Goal: Task Accomplishment & Management: Complete application form

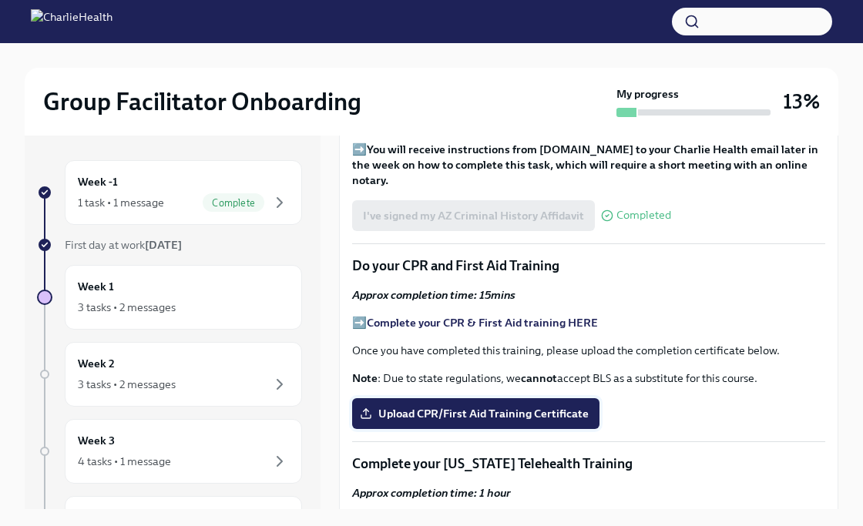
scroll to position [1971, 0]
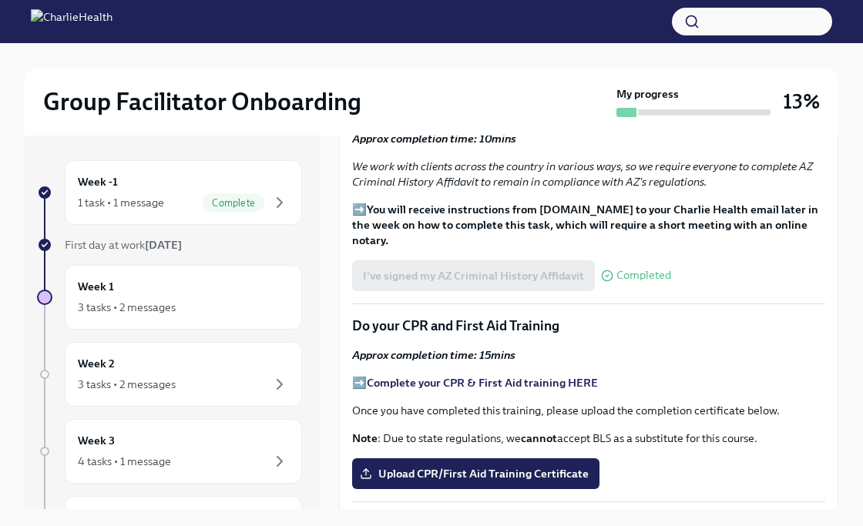
click at [407, 376] on strong "Complete your CPR & First Aid training HERE" at bounding box center [482, 383] width 231 height 14
click at [437, 459] on label "Upload CPR/First Aid Training Certificate" at bounding box center [475, 474] width 247 height 31
click at [0, 0] on input "Upload CPR/First Aid Training Certificate" at bounding box center [0, 0] width 0 height 0
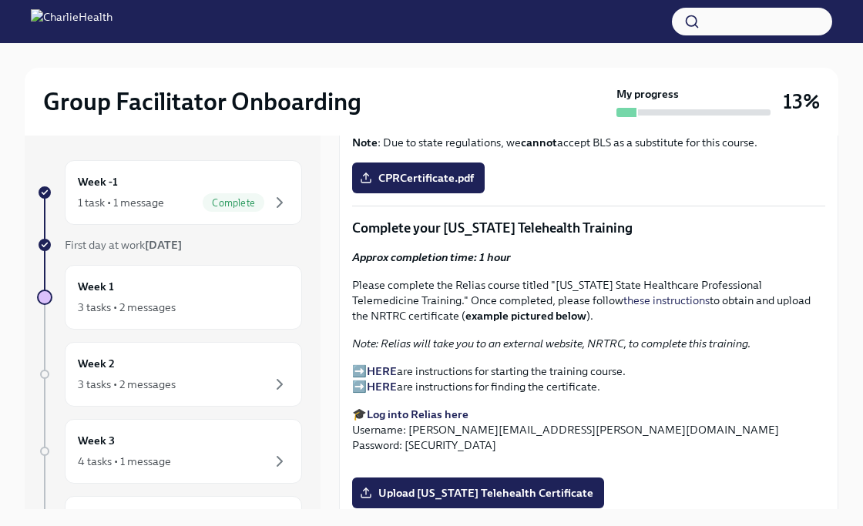
scroll to position [2255, 0]
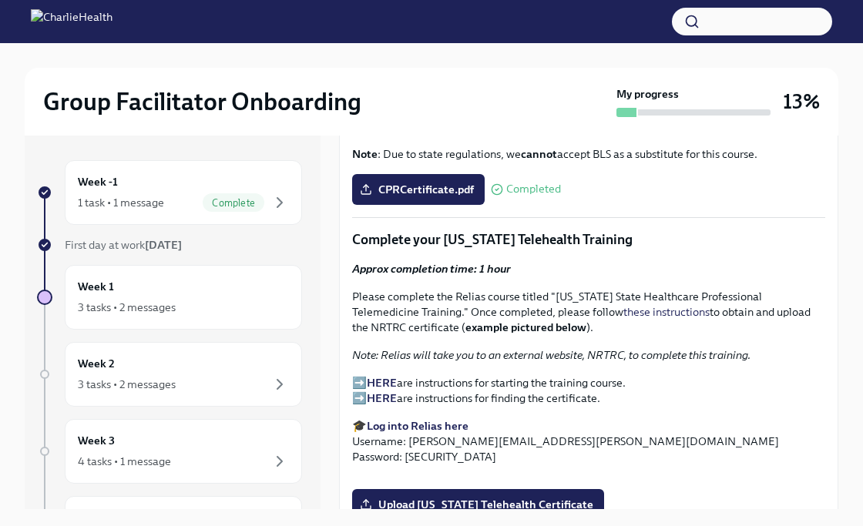
click at [384, 419] on strong "Log into Relias here" at bounding box center [418, 426] width 102 height 14
click at [388, 376] on strong "HERE" at bounding box center [382, 383] width 30 height 14
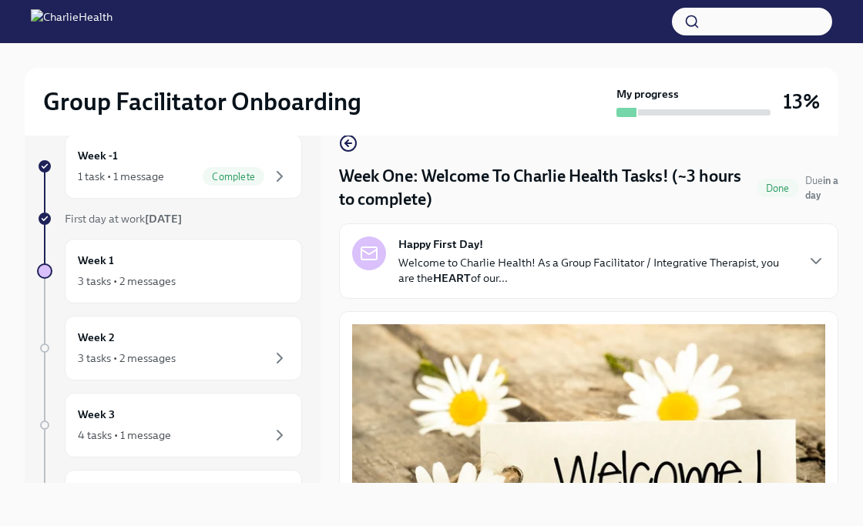
scroll to position [2067, 0]
